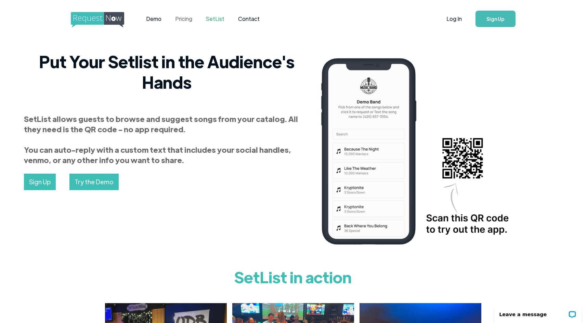
click at [183, 14] on link "Pricing" at bounding box center [183, 18] width 31 height 21
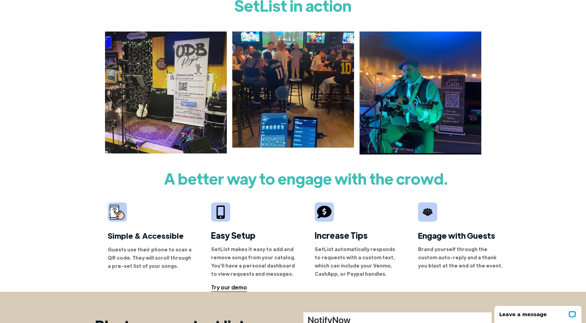
scroll to position [144, 0]
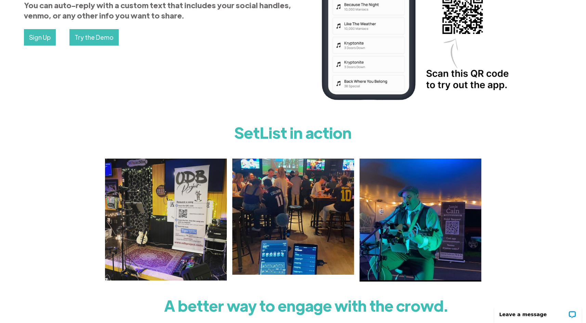
click at [201, 201] on img at bounding box center [166, 219] width 122 height 122
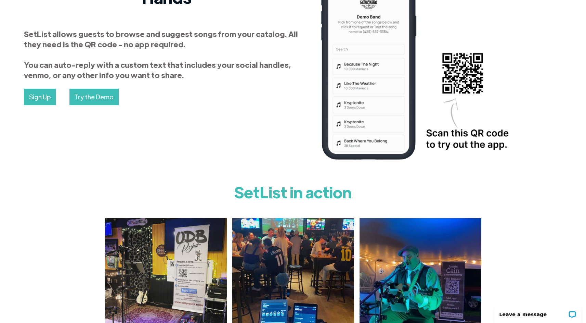
scroll to position [0, 0]
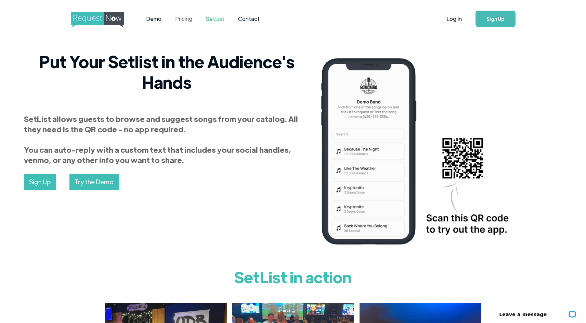
click at [189, 18] on link "Pricing" at bounding box center [183, 18] width 31 height 21
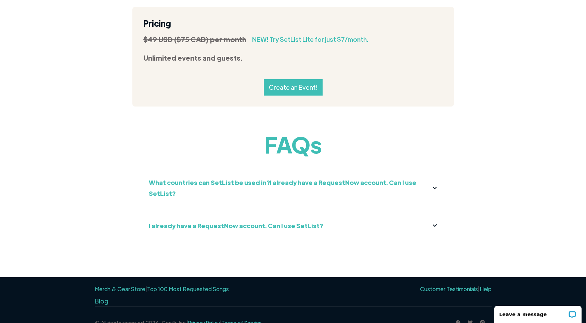
scroll to position [748, 0]
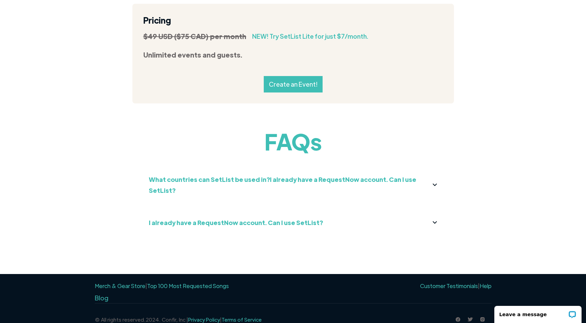
click at [295, 85] on link "Create an Event!" at bounding box center [293, 84] width 59 height 16
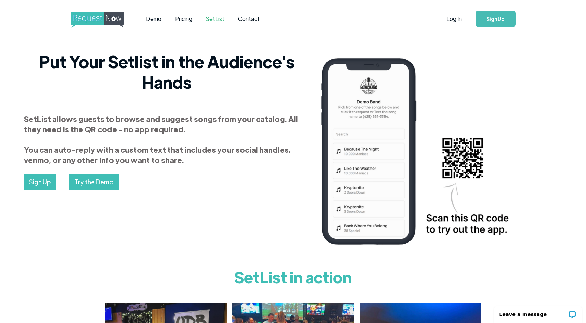
click at [228, 251] on div "Put Your Setlist in the Audience's Hands SetList allows guests to browse and su…" at bounding box center [313, 152] width 585 height 203
click at [250, 195] on div "Put Your Setlist in the Audience's Hands SetList allows guests to browse and su…" at bounding box center [313, 152] width 585 height 203
click at [156, 21] on link "Demo" at bounding box center [153, 18] width 29 height 21
click at [256, 133] on div "SetList allows guests to browse and suggest songs from your catalog. All they n…" at bounding box center [167, 139] width 286 height 51
click at [487, 16] on link "Sign Up" at bounding box center [495, 19] width 40 height 16
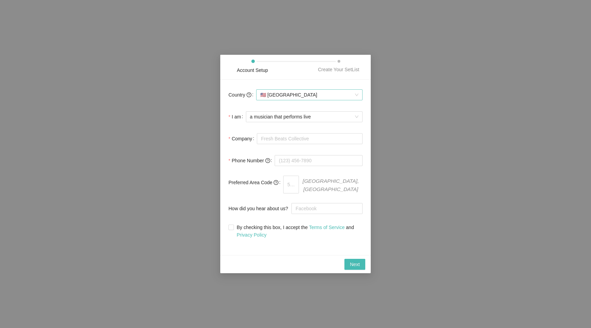
click at [306, 94] on span "🇺🇸 United States" at bounding box center [309, 95] width 98 height 10
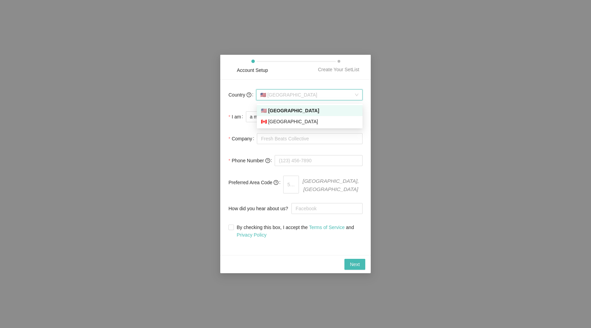
click at [306, 94] on span "🇺🇸 United States" at bounding box center [309, 95] width 98 height 10
click at [309, 120] on span "a musician that performs live" at bounding box center [304, 117] width 108 height 10
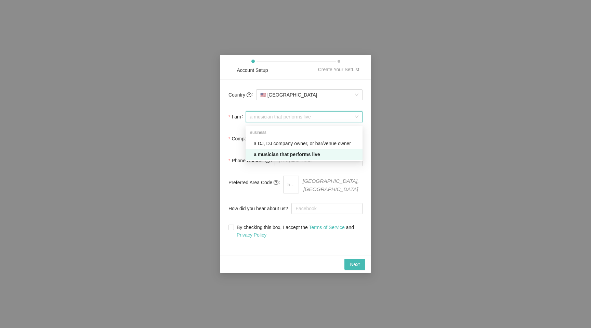
click at [331, 109] on form "Country 🇺🇸 United States I am a musician that performs live Company Phone Numbe…" at bounding box center [295, 163] width 134 height 151
